Goal: Communication & Community: Ask a question

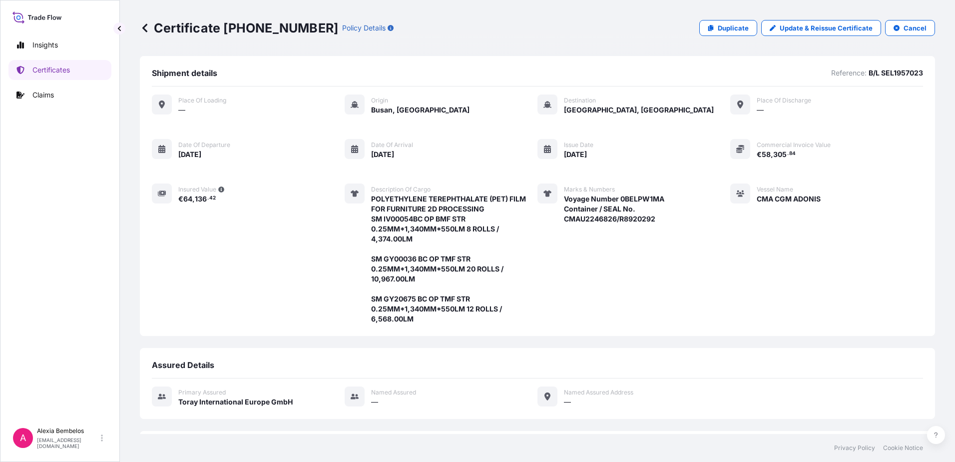
click at [760, 303] on div "Vessel Name CMA CGM ADONIS" at bounding box center [775, 253] width 90 height 140
drag, startPoint x: 296, startPoint y: 30, endPoint x: 179, endPoint y: 18, distance: 118.0
click at [179, 18] on div "Certificate [PHONE_NUMBER] Policy Details Duplicate Update & Reissue Certificat…" at bounding box center [537, 28] width 795 height 56
drag, startPoint x: 179, startPoint y: 18, endPoint x: 180, endPoint y: 26, distance: 8.1
copy p "Certificate [PHONE_NUMBER]"
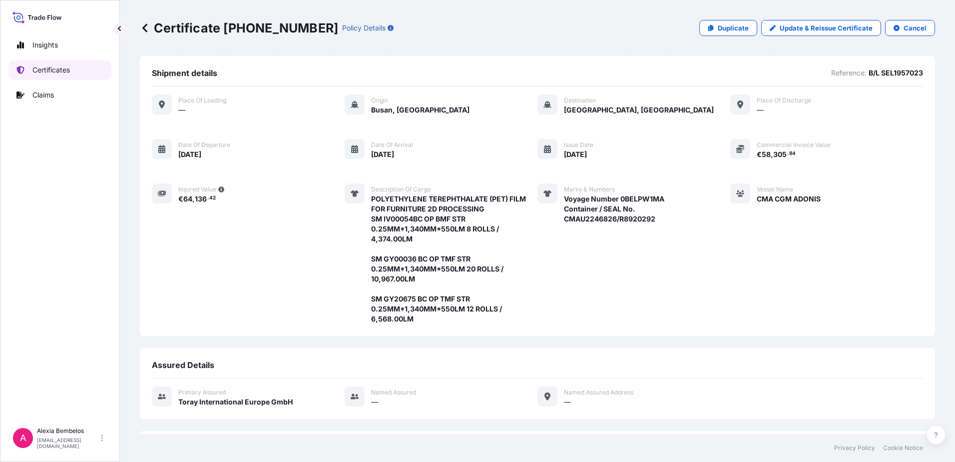
click at [54, 72] on p "Certificates" at bounding box center [50, 70] width 37 height 10
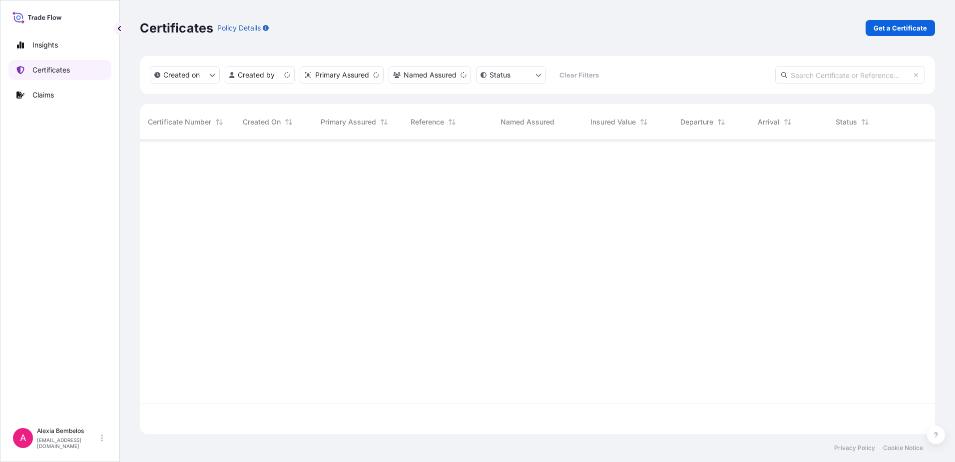
scroll to position [292, 788]
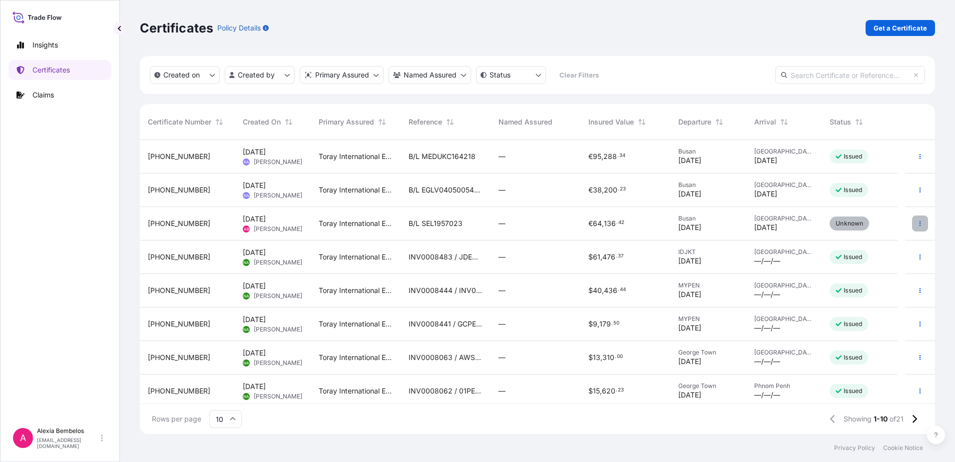
click at [920, 222] on icon "button" at bounding box center [920, 223] width 1 height 5
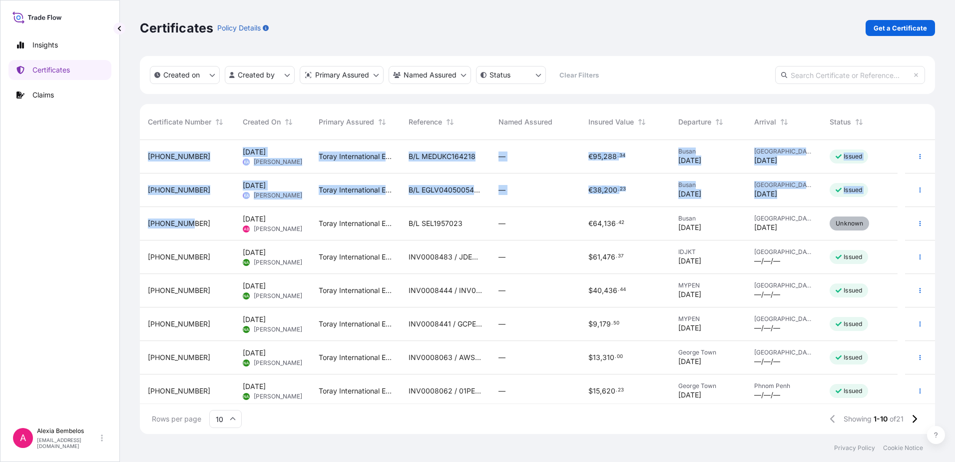
drag, startPoint x: 191, startPoint y: 222, endPoint x: 138, endPoint y: 215, distance: 53.4
click at [138, 215] on div "Certificates Policy Details Get a Certificate Created on Created by Primary Ass…" at bounding box center [537, 217] width 835 height 434
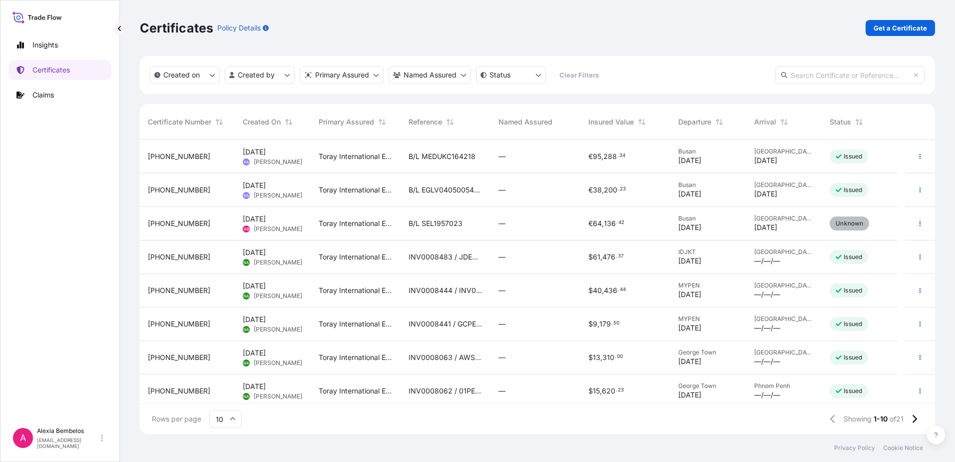
drag, startPoint x: 138, startPoint y: 215, endPoint x: 191, endPoint y: 225, distance: 53.8
click at [191, 225] on div "[PHONE_NUMBER]" at bounding box center [187, 223] width 79 height 10
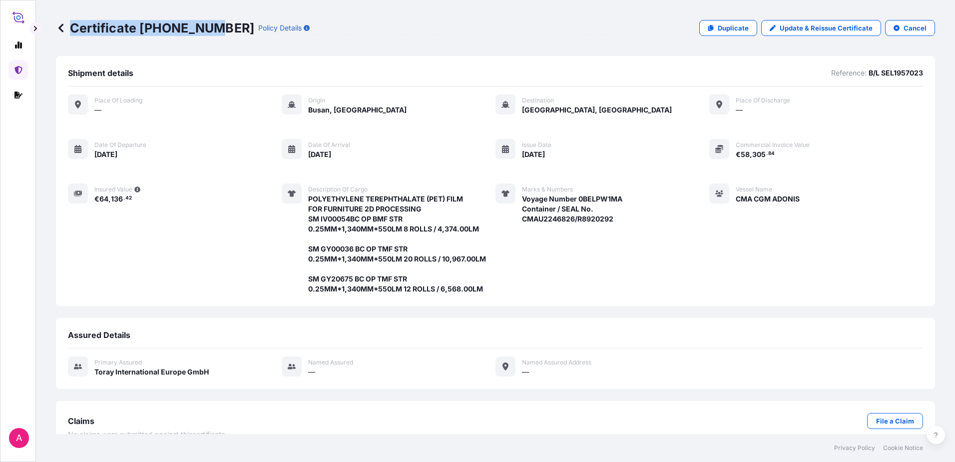
drag, startPoint x: 208, startPoint y: 29, endPoint x: 97, endPoint y: 18, distance: 111.9
click at [97, 18] on div "Certificate [PHONE_NUMBER] Policy Details Duplicate Update & Reissue Certificat…" at bounding box center [495, 28] width 879 height 56
copy p "Certificate [PHONE_NUMBER]"
click at [60, 31] on icon at bounding box center [61, 28] width 10 height 10
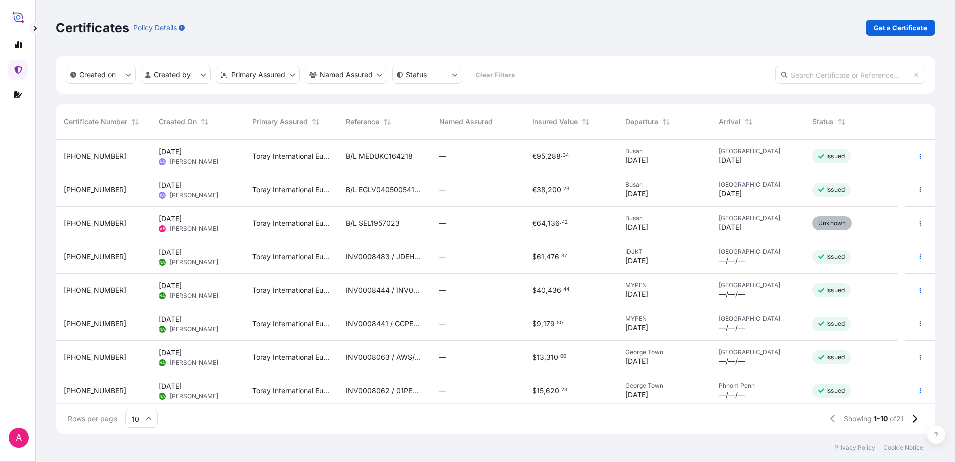
click at [936, 434] on icon at bounding box center [936, 435] width 4 height 6
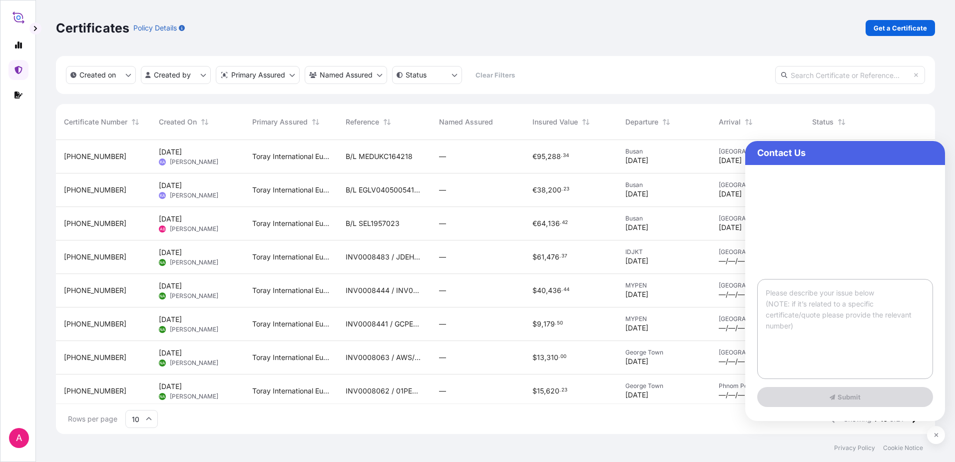
click at [794, 306] on textarea at bounding box center [845, 329] width 176 height 100
click at [827, 295] on textarea at bounding box center [845, 329] width 176 height 100
paste textarea "Reference B/L SEL1957023 / Certificate #[PHONE_NUMBER] / Policy #W003503"
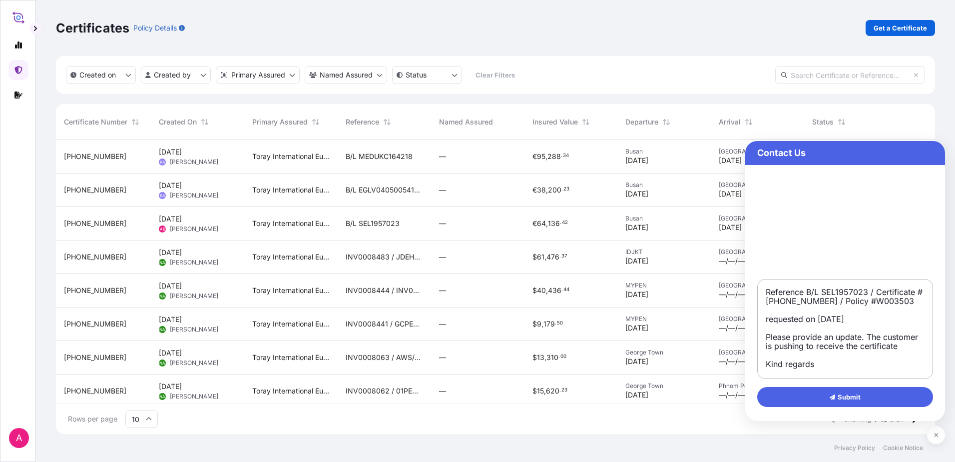
scroll to position [17, 0]
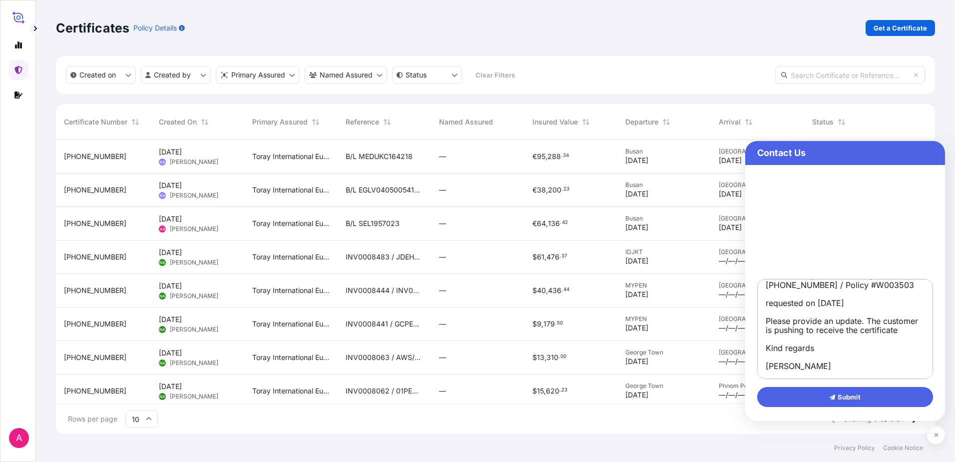
type textarea "Reference B/L SEL1957023 / Certificate #[PHONE_NUMBER] / Policy #W003503 reques…"
click at [832, 395] on icon at bounding box center [833, 397] width 6 height 6
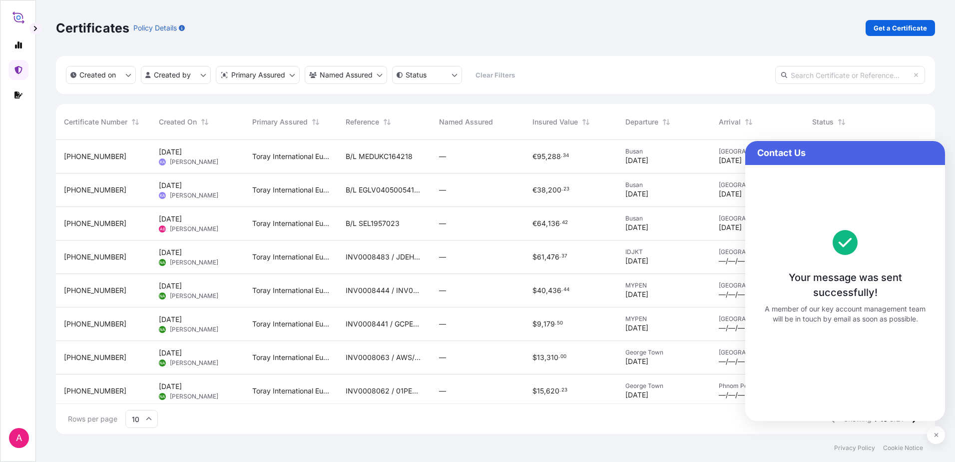
click at [621, 38] on div "Certificates Policy Details Get a Certificate" at bounding box center [495, 28] width 879 height 56
